Goal: Use online tool/utility: Utilize a website feature to perform a specific function

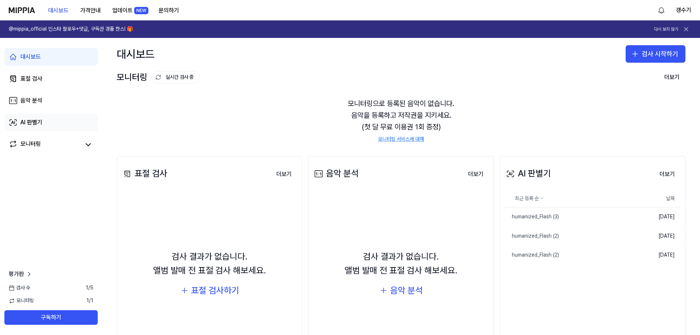
click at [35, 118] on div "AI 판별기" at bounding box center [31, 122] width 22 height 9
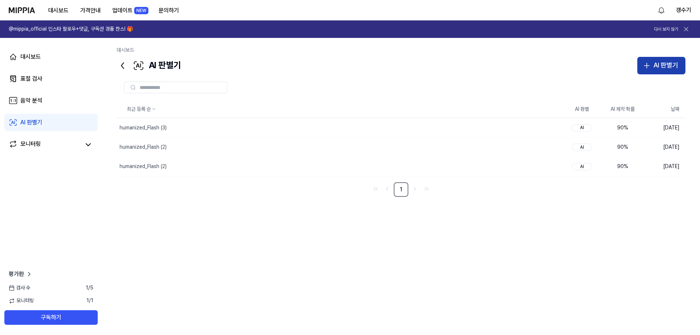
click at [645, 71] on button "AI 판별기" at bounding box center [661, 66] width 48 height 18
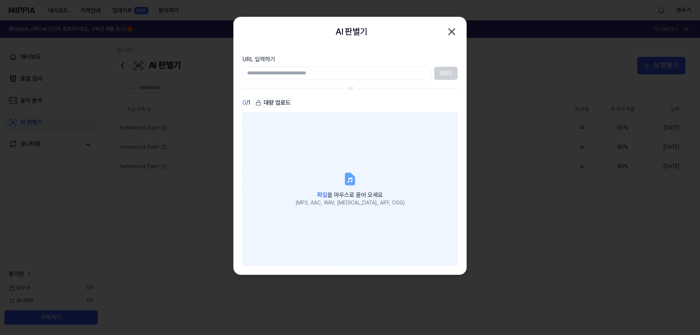
click at [341, 204] on div "(MP3, AAC, WAV, [MEDICAL_DATA], AIFF, OGG)" at bounding box center [350, 202] width 109 height 7
click at [0, 0] on input "파일 을 마우스로 끌어 오세요 (MP3, AAC, WAV, [MEDICAL_DATA], AIFF, OGG)" at bounding box center [0, 0] width 0 height 0
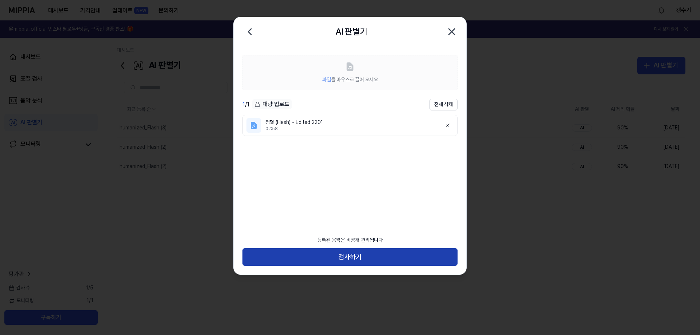
click at [358, 259] on button "검사하기" at bounding box center [349, 257] width 215 height 18
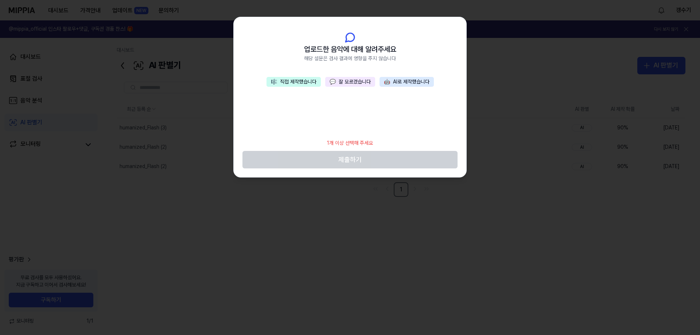
click at [299, 83] on button "🎼 직접 제작했습니다" at bounding box center [294, 82] width 54 height 10
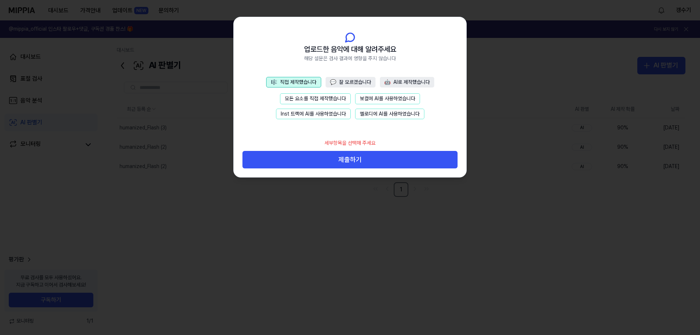
click at [316, 95] on button "모든 요소를 직접 제작했습니다" at bounding box center [315, 98] width 71 height 11
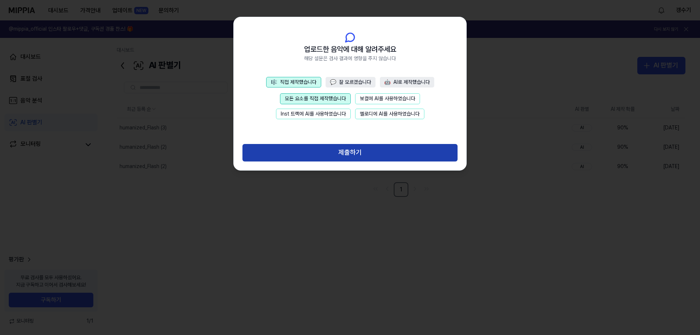
click at [325, 151] on button "제출하기" at bounding box center [349, 153] width 215 height 18
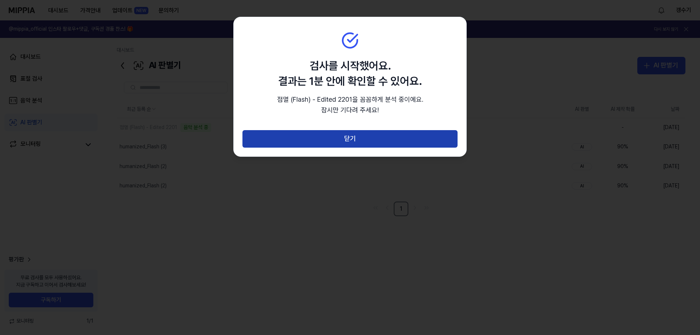
click at [323, 143] on button "닫기" at bounding box center [349, 139] width 215 height 18
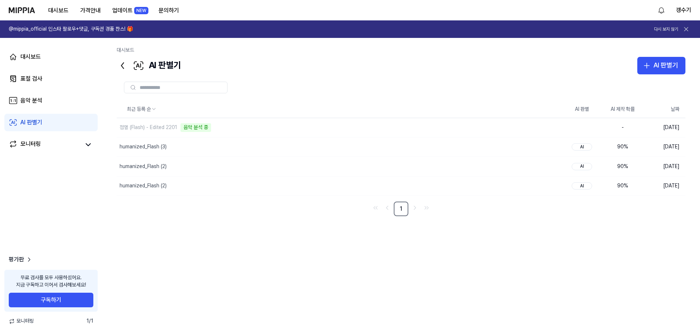
click at [23, 123] on div "AI 판별기" at bounding box center [31, 122] width 22 height 9
click at [38, 95] on link "음악 분석" at bounding box center [50, 101] width 93 height 18
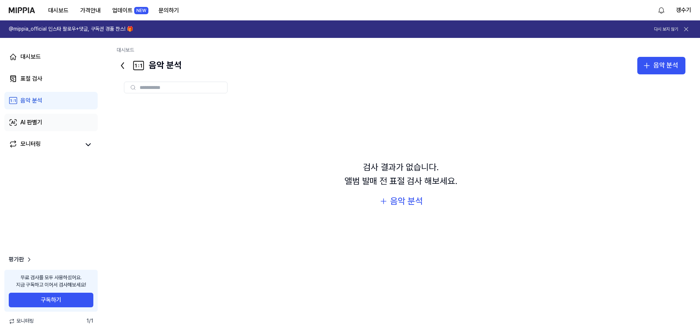
click at [31, 118] on div "AI 판별기" at bounding box center [31, 122] width 22 height 9
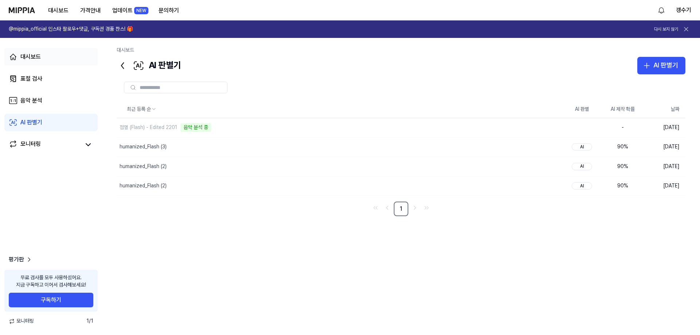
click at [36, 59] on div "대시보드" at bounding box center [30, 57] width 20 height 9
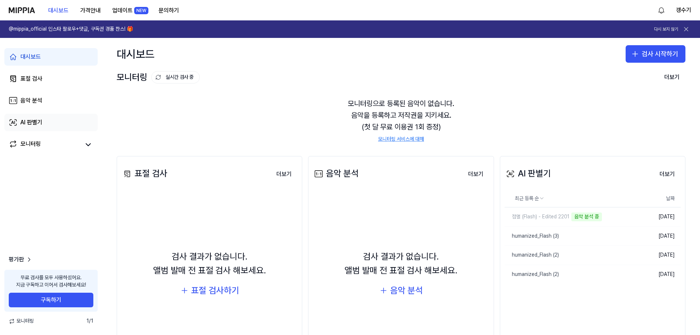
click at [32, 122] on div "AI 판별기" at bounding box center [31, 122] width 22 height 9
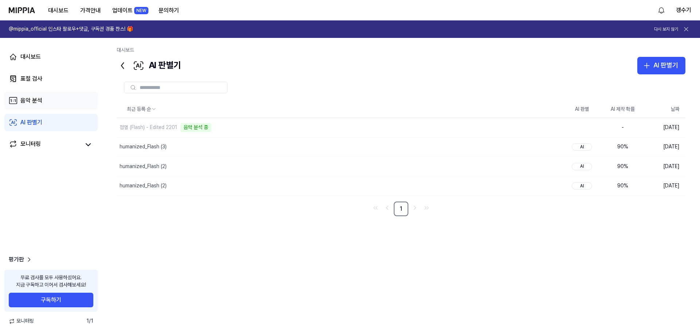
click at [42, 100] on div "음악 분석" at bounding box center [31, 100] width 22 height 9
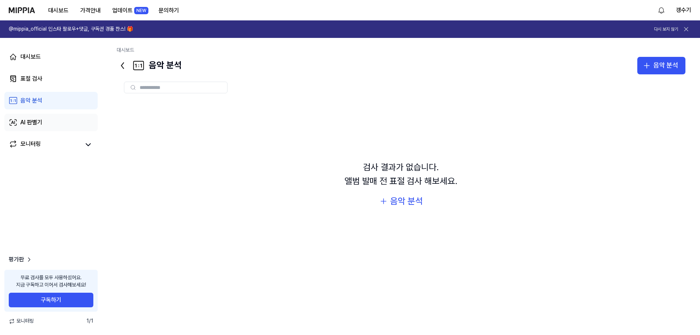
click at [39, 119] on div "AI 판별기" at bounding box center [31, 122] width 22 height 9
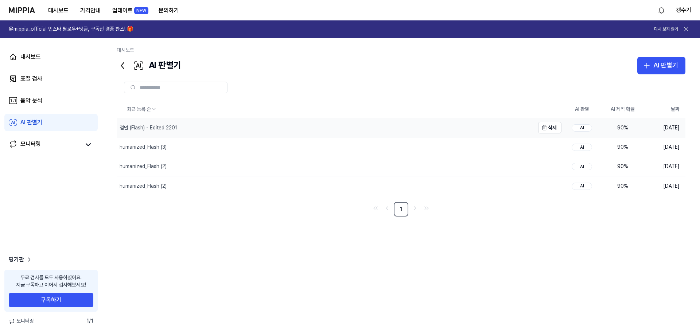
click at [172, 127] on div "점멸 (Flash) - Edited 2201" at bounding box center [149, 127] width 58 height 7
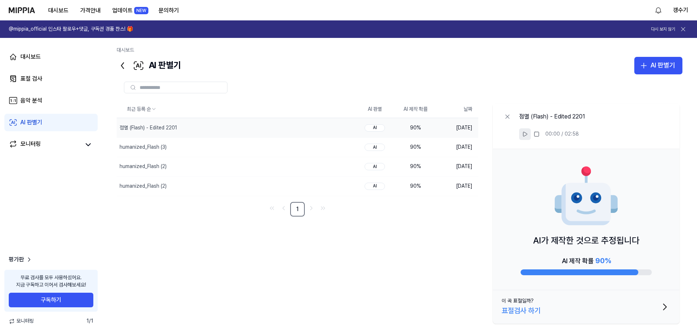
click at [521, 135] on button at bounding box center [525, 134] width 12 height 12
click at [134, 125] on div "점멸 (Flash) - Edited 2201" at bounding box center [149, 127] width 58 height 7
click at [335, 127] on icon "button" at bounding box center [336, 128] width 3 height 4
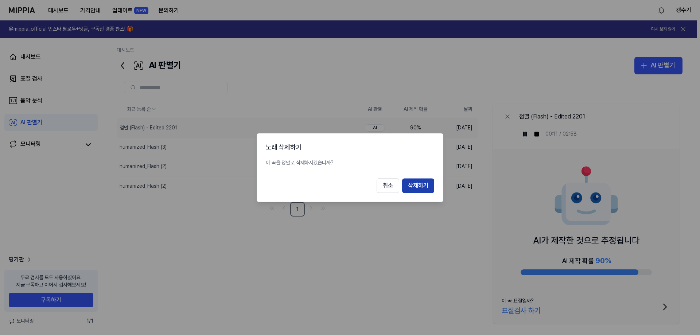
click at [408, 185] on button "삭제하기" at bounding box center [418, 185] width 32 height 15
